Goal: Task Accomplishment & Management: Use online tool/utility

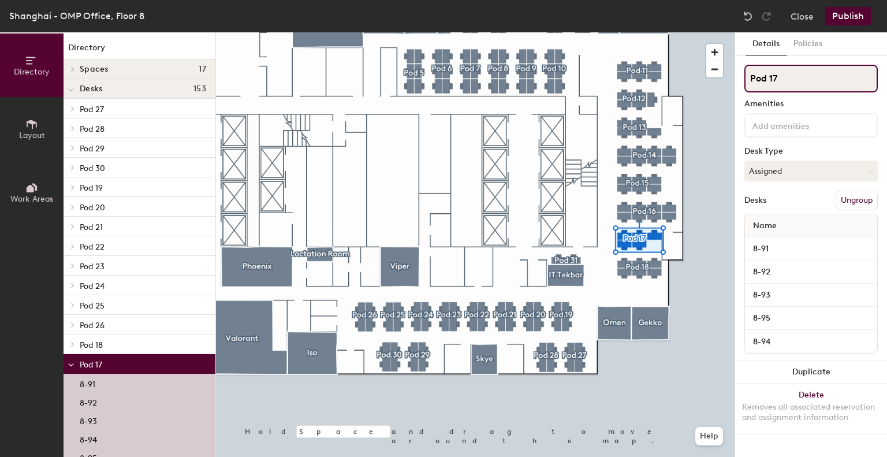
click at [803, 83] on input "Pod 17" at bounding box center [810, 79] width 133 height 28
type input "P"
type input "Shared Desk"
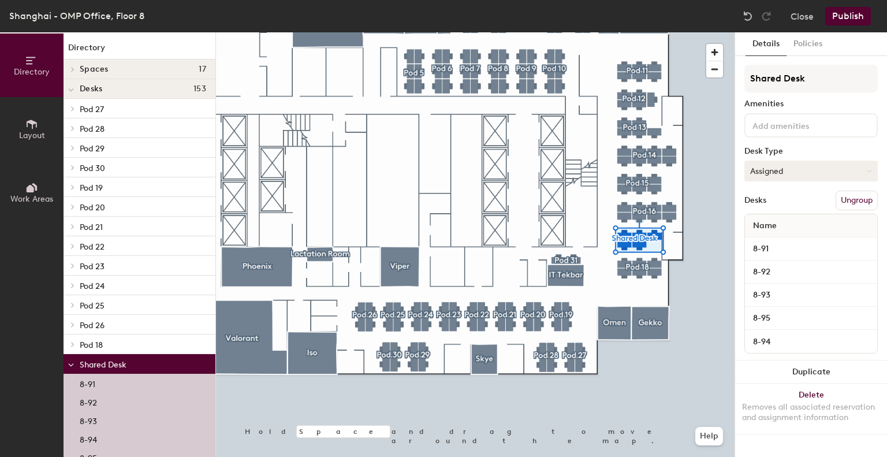
click at [791, 167] on button "Assigned" at bounding box center [810, 170] width 133 height 21
click at [798, 221] on div "Hot" at bounding box center [802, 223] width 115 height 17
click at [855, 18] on button "Publish" at bounding box center [848, 16] width 46 height 18
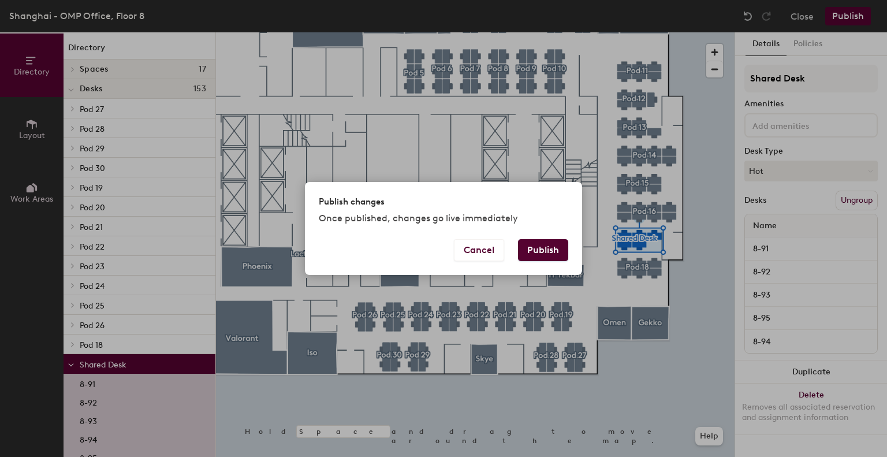
drag, startPoint x: 545, startPoint y: 246, endPoint x: 551, endPoint y: 270, distance: 24.2
click at [545, 246] on button "Publish" at bounding box center [543, 250] width 50 height 22
